Goal: Transaction & Acquisition: Purchase product/service

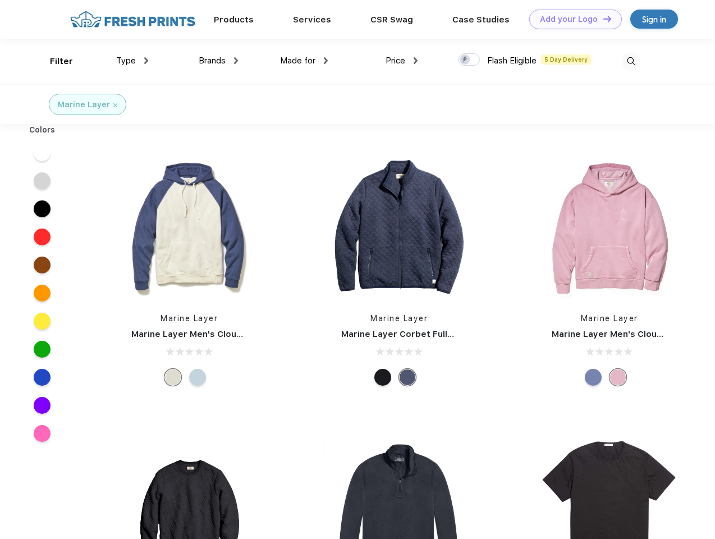
scroll to position [1, 0]
click at [571, 19] on link "Add your Logo Design Tool" at bounding box center [575, 20] width 93 height 20
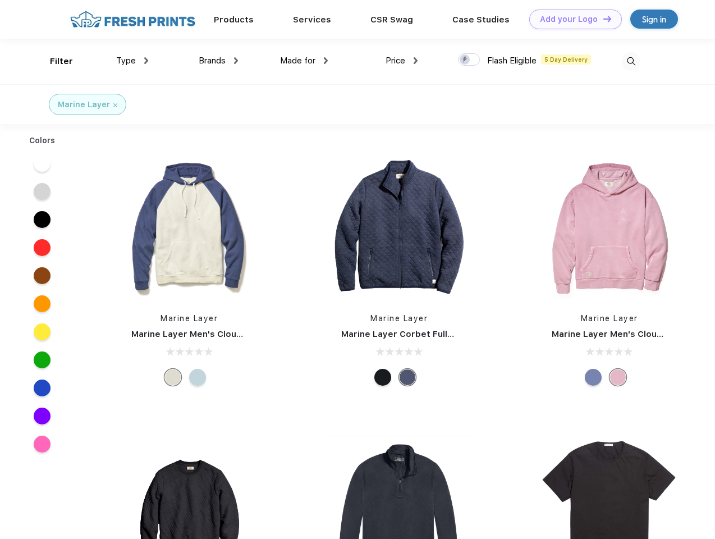
click at [0, 0] on div "Design Tool" at bounding box center [0, 0] width 0 height 0
click at [602, 19] on link "Add your Logo Design Tool" at bounding box center [575, 20] width 93 height 20
click at [54, 61] on div "Filter" at bounding box center [61, 61] width 23 height 13
click at [132, 61] on span "Type" at bounding box center [126, 61] width 20 height 10
click at [218, 61] on span "Brands" at bounding box center [212, 61] width 27 height 10
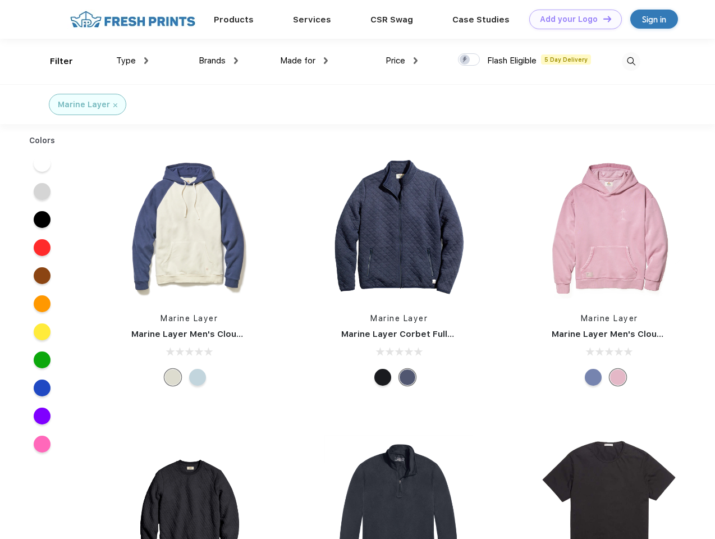
click at [304, 61] on span "Made for" at bounding box center [297, 61] width 35 height 10
click at [402, 61] on span "Price" at bounding box center [396, 61] width 20 height 10
click at [469, 60] on div at bounding box center [469, 59] width 22 height 12
click at [465, 60] on input "checkbox" at bounding box center [461, 56] width 7 height 7
click at [631, 61] on img at bounding box center [631, 61] width 19 height 19
